Goal: Information Seeking & Learning: Learn about a topic

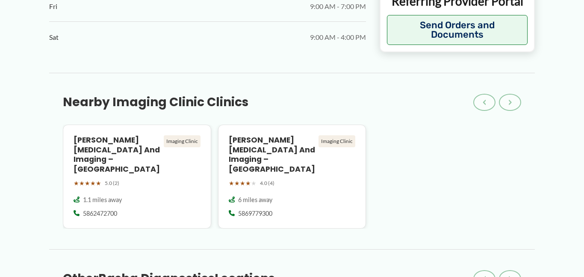
scroll to position [694, 0]
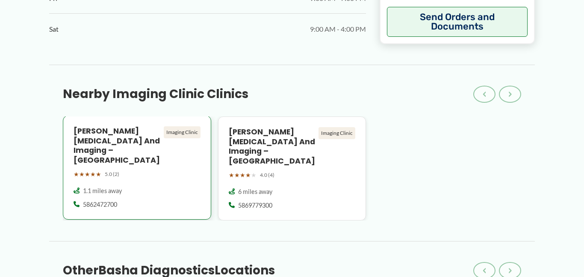
click at [112, 126] on h4 "Henry Ford Radiology and Imaging – Lakeside" at bounding box center [117, 145] width 87 height 39
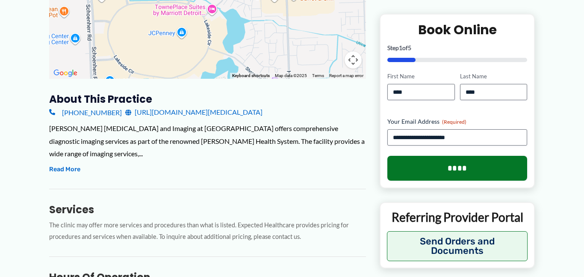
scroll to position [233, 0]
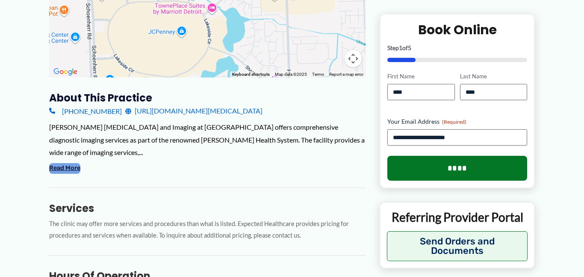
click at [78, 163] on button "Read More" at bounding box center [64, 168] width 31 height 10
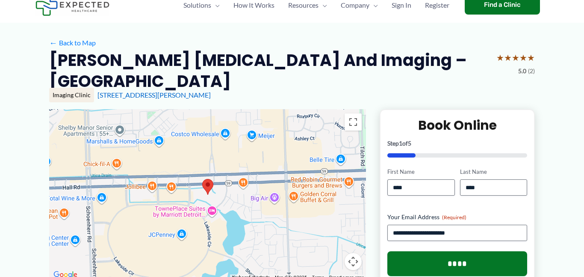
scroll to position [0, 0]
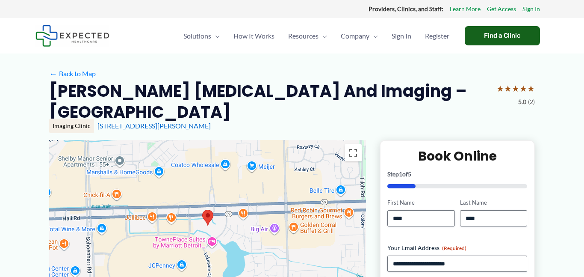
click at [499, 33] on div "Find a Clinic" at bounding box center [502, 35] width 75 height 19
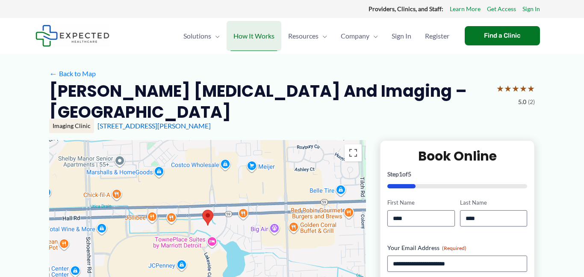
click at [263, 33] on span "How It Works" at bounding box center [253, 36] width 41 height 30
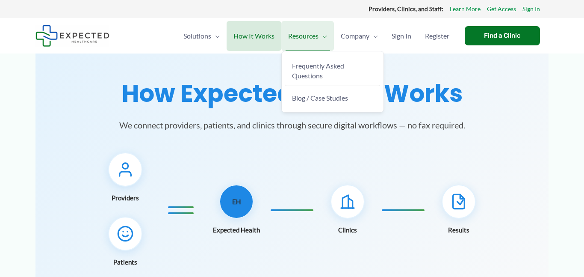
click at [310, 37] on span "Resources" at bounding box center [303, 36] width 30 height 30
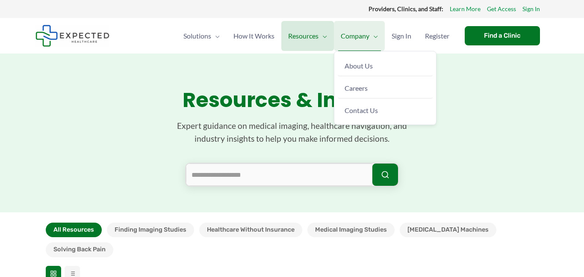
click at [371, 37] on span "Menu Toggle" at bounding box center [373, 36] width 9 height 30
